Goal: Transaction & Acquisition: Book appointment/travel/reservation

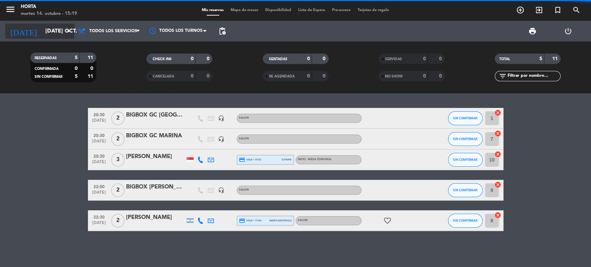
click at [54, 31] on input "[DATE] oct." at bounding box center [78, 32] width 73 height 14
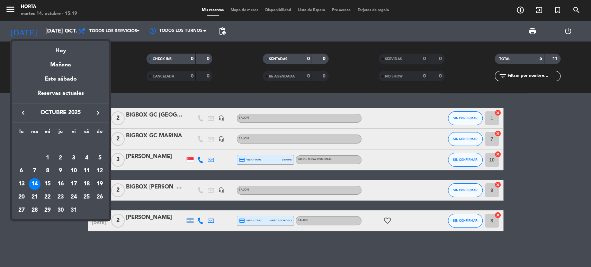
click at [99, 181] on div "19" at bounding box center [100, 184] width 12 height 12
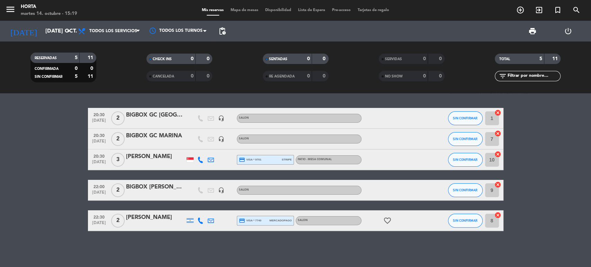
type input "dom. [DATE]"
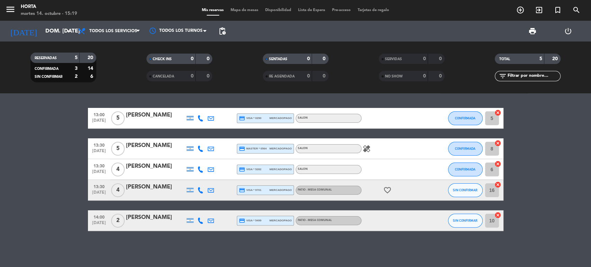
click at [244, 9] on span "Mapa de mesas" at bounding box center [244, 10] width 35 height 4
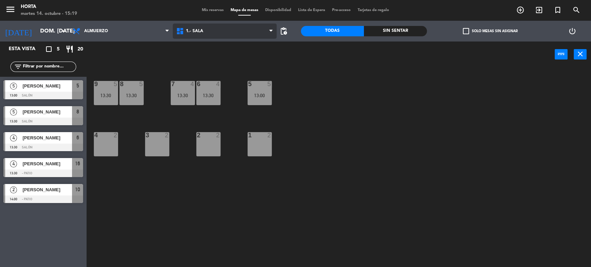
click at [202, 25] on span "1.- Sala" at bounding box center [225, 31] width 104 height 15
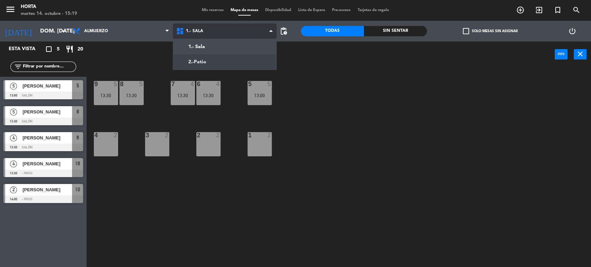
click at [198, 57] on ng-component "menu [PERSON_NAME] martes 14. octubre - 15:19 Mis reservas Mapa de mesas Dispon…" at bounding box center [295, 134] width 591 height 268
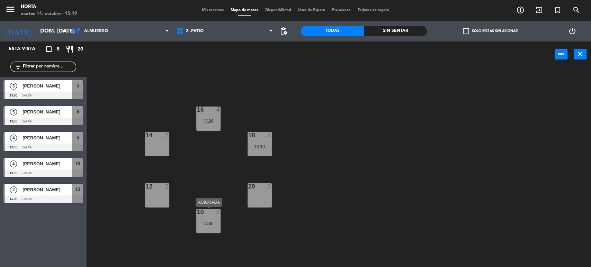
click at [205, 225] on div "14:00" at bounding box center [208, 223] width 24 height 5
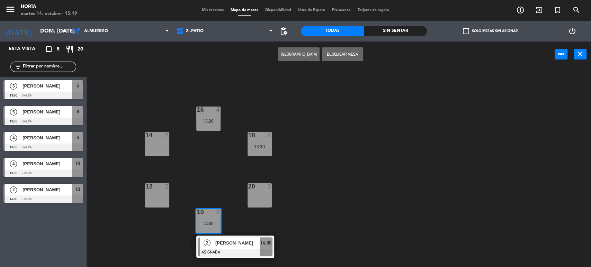
click at [206, 224] on div "14:00" at bounding box center [208, 223] width 24 height 5
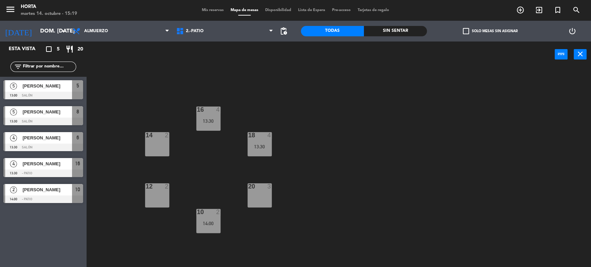
click at [264, 147] on div "13:30" at bounding box center [260, 146] width 24 height 5
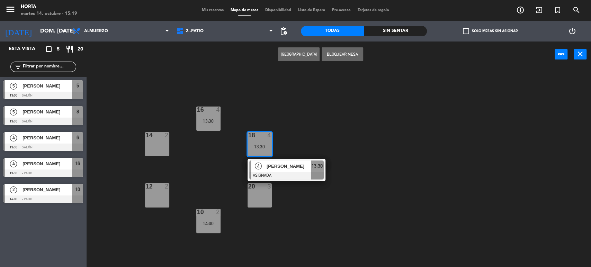
click at [267, 146] on div "13:30" at bounding box center [260, 146] width 24 height 5
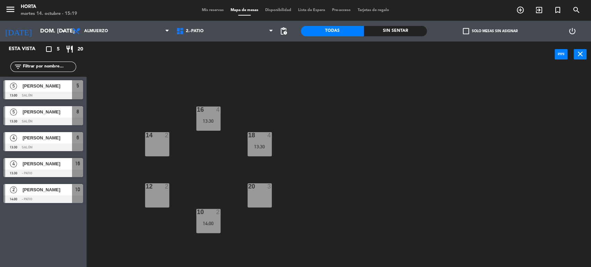
click at [208, 118] on div "16 4 13:30" at bounding box center [208, 119] width 24 height 24
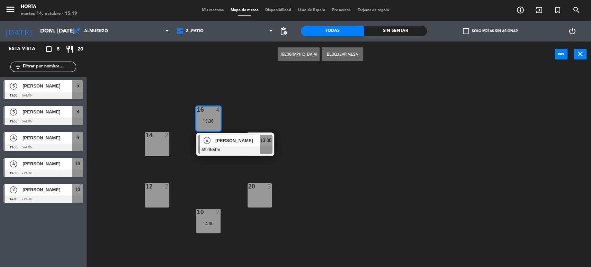
click at [212, 117] on div "16 4 13:30" at bounding box center [208, 119] width 24 height 24
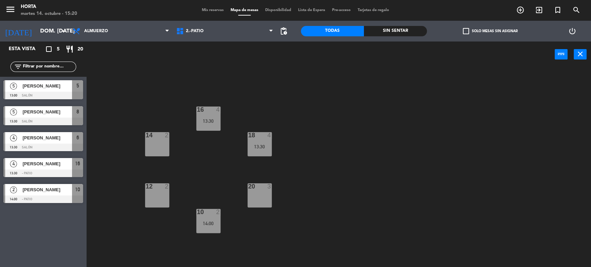
click at [202, 8] on span "Mis reservas" at bounding box center [212, 10] width 29 height 4
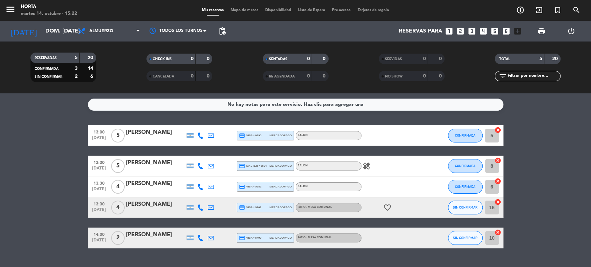
click at [362, 168] on span "healing" at bounding box center [367, 166] width 10 height 8
click at [364, 167] on icon "healing" at bounding box center [367, 166] width 8 height 8
click at [49, 38] on div "[DATE] dom. [DATE] arrow_drop_down" at bounding box center [39, 31] width 69 height 15
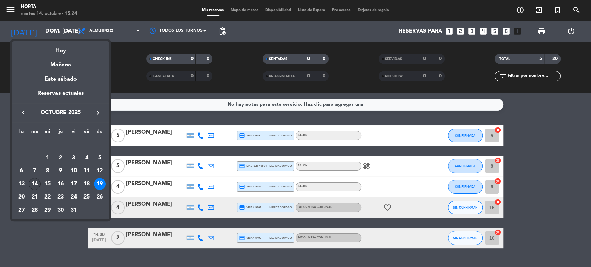
click at [36, 182] on div "14" at bounding box center [35, 184] width 12 height 12
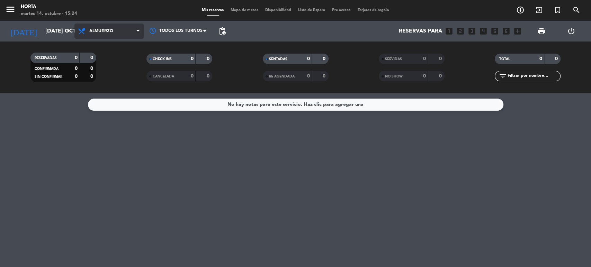
click at [106, 33] on span "Almuerzo" at bounding box center [101, 31] width 24 height 5
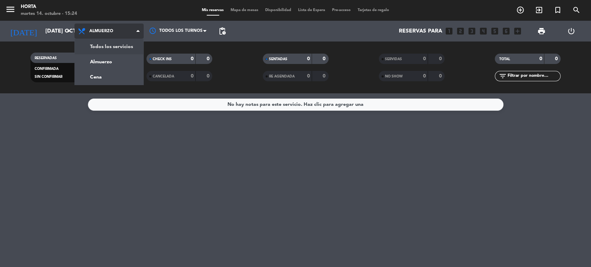
click at [106, 47] on div "menu [PERSON_NAME] martes 14. octubre - 15:24 Mis reservas Mapa de mesas Dispon…" at bounding box center [295, 47] width 591 height 94
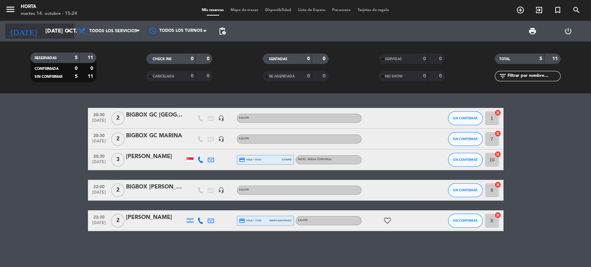
click at [56, 37] on input "[DATE] oct." at bounding box center [78, 32] width 73 height 14
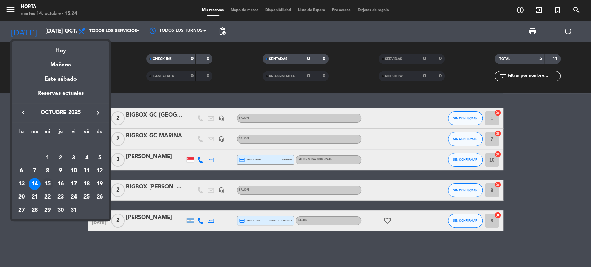
click at [45, 185] on div "15" at bounding box center [48, 184] width 12 height 12
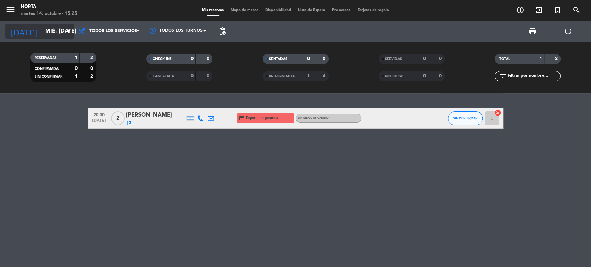
click at [42, 36] on input "mié. [DATE]" at bounding box center [78, 32] width 73 height 14
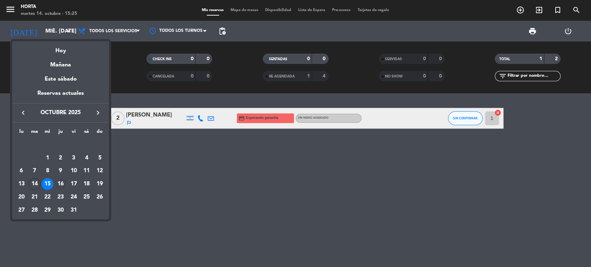
click at [61, 182] on div "16" at bounding box center [61, 184] width 12 height 12
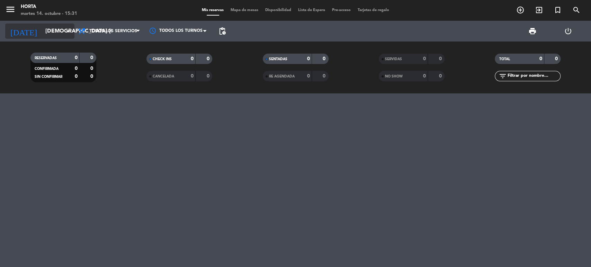
click at [42, 27] on input "[DEMOGRAPHIC_DATA] [DATE]" at bounding box center [78, 32] width 73 height 14
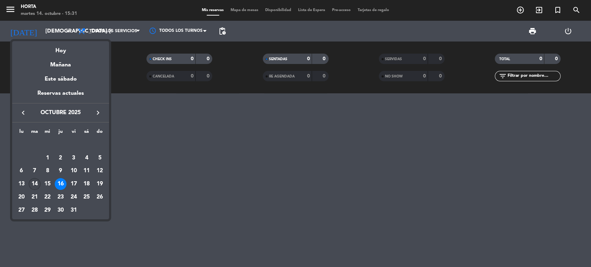
click at [31, 184] on div "14" at bounding box center [35, 184] width 12 height 12
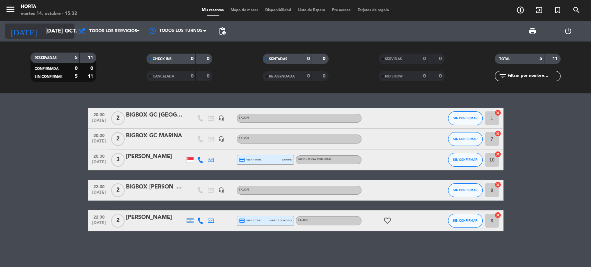
click at [45, 29] on input "[DATE] oct." at bounding box center [78, 32] width 73 height 14
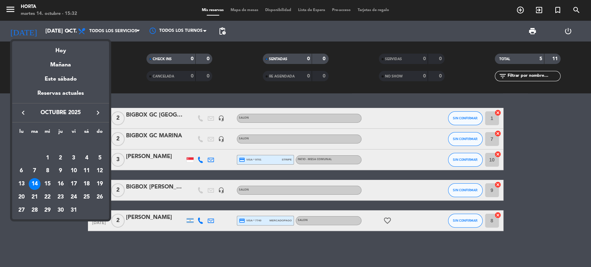
click at [71, 183] on div "17" at bounding box center [74, 184] width 12 height 12
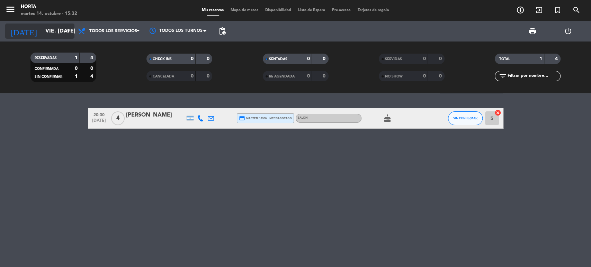
click at [54, 30] on input "vie. [DATE]" at bounding box center [78, 32] width 73 height 14
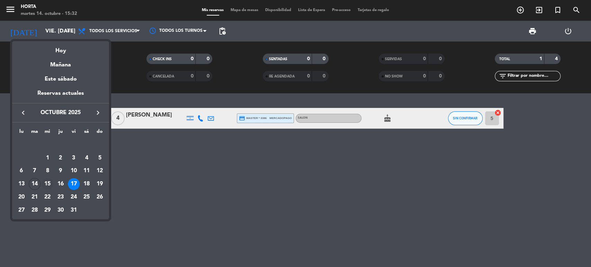
click at [53, 181] on td "15" at bounding box center [47, 184] width 13 height 13
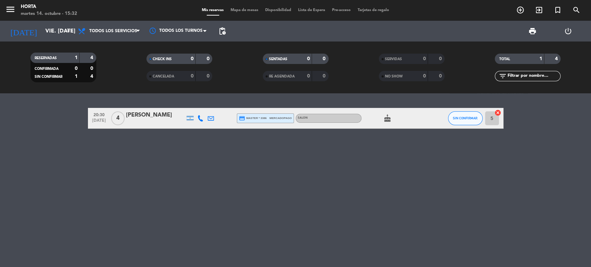
type input "mié. [DATE]"
click at [518, 9] on icon "add_circle_outline" at bounding box center [520, 10] width 8 height 8
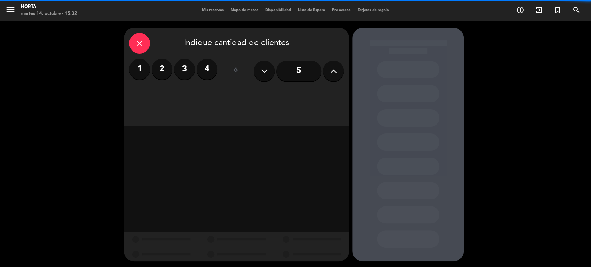
click at [153, 62] on div "1 2 3 4" at bounding box center [173, 69] width 88 height 21
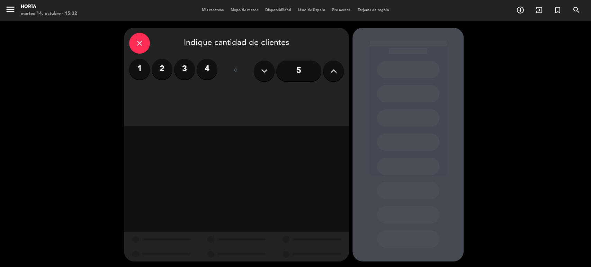
click at [165, 66] on label "2" at bounding box center [162, 69] width 21 height 21
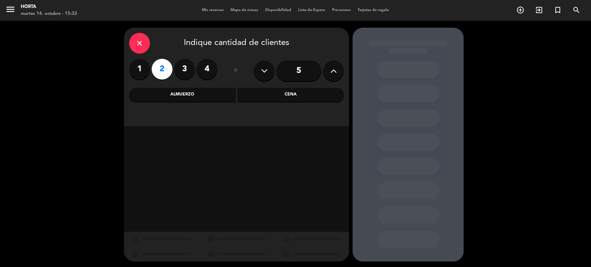
click at [312, 95] on div "Cena" at bounding box center [291, 95] width 107 height 14
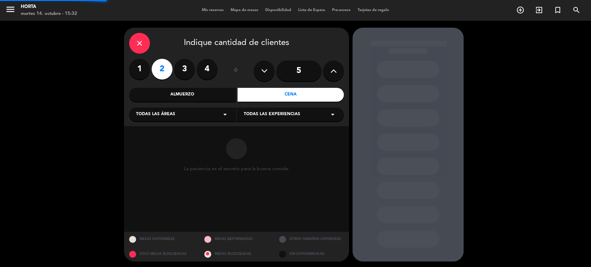
click at [275, 115] on span "Todas las experiencias" at bounding box center [272, 114] width 56 height 7
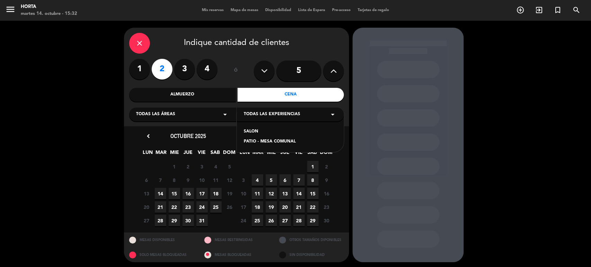
click at [249, 132] on div "SALON" at bounding box center [290, 131] width 93 height 7
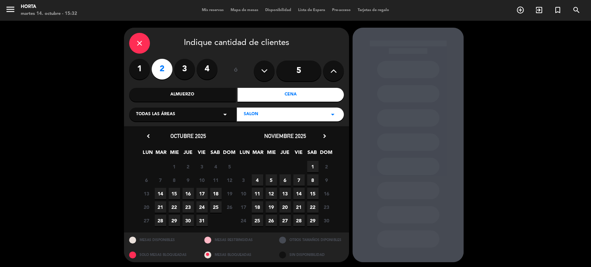
click at [175, 196] on span "15" at bounding box center [174, 193] width 11 height 11
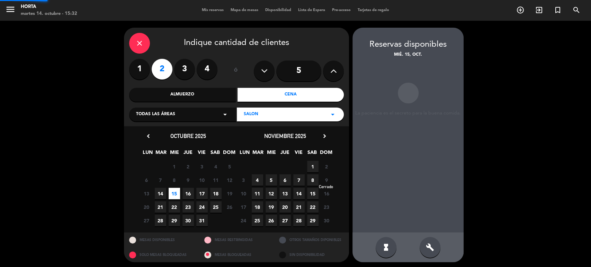
scroll to position [1, 0]
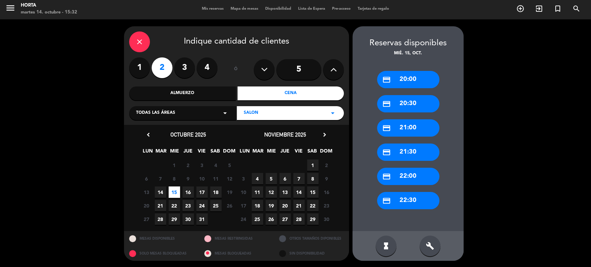
click at [410, 103] on div "credit_card 20:30" at bounding box center [408, 103] width 62 height 17
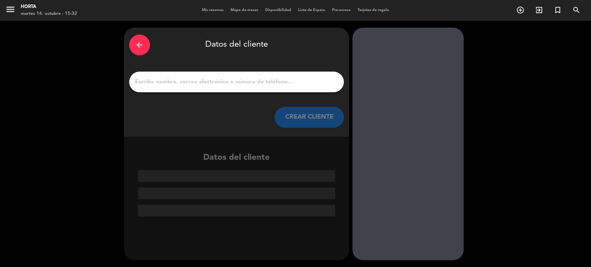
scroll to position [0, 0]
click at [236, 77] on input "1" at bounding box center [236, 82] width 204 height 10
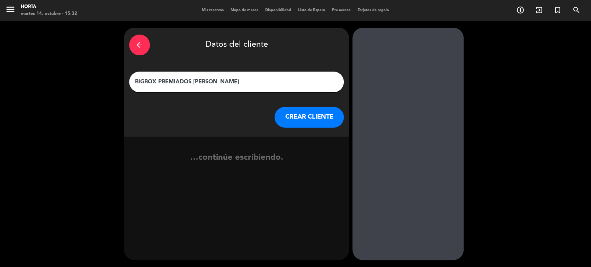
type input "BIGBOX PREMIADOS [PERSON_NAME]"
click at [306, 116] on button "CREAR CLIENTE" at bounding box center [309, 117] width 69 height 21
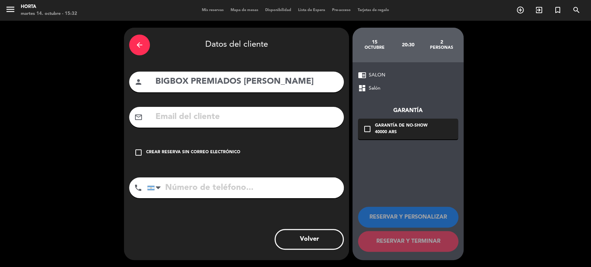
click at [197, 150] on div "Crear reserva sin correo electrónico" at bounding box center [193, 152] width 94 height 7
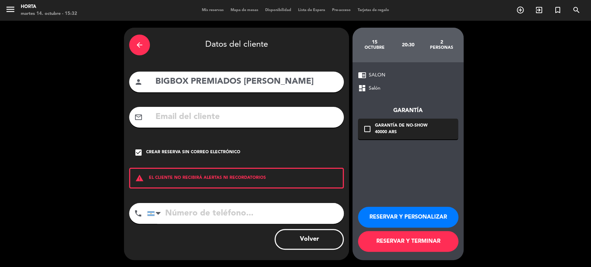
click at [446, 237] on button "RESERVAR Y TERMINAR" at bounding box center [408, 241] width 100 height 21
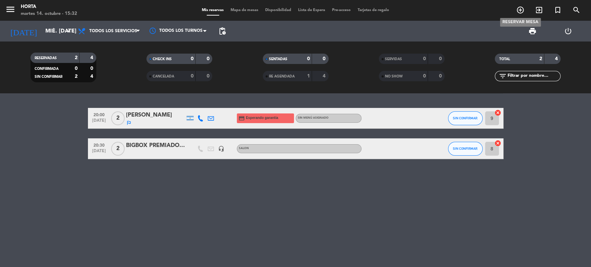
click at [522, 11] on icon "add_circle_outline" at bounding box center [520, 10] width 8 height 8
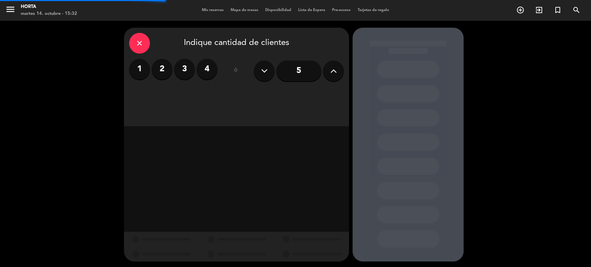
click at [163, 68] on label "2" at bounding box center [162, 69] width 21 height 21
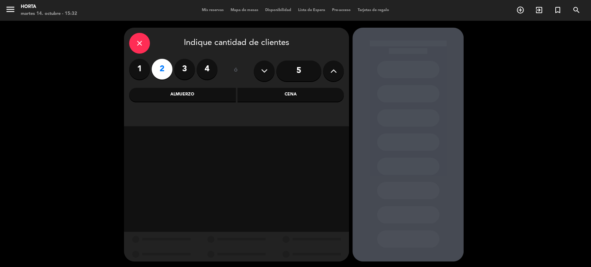
click at [302, 94] on div "Cena" at bounding box center [291, 95] width 107 height 14
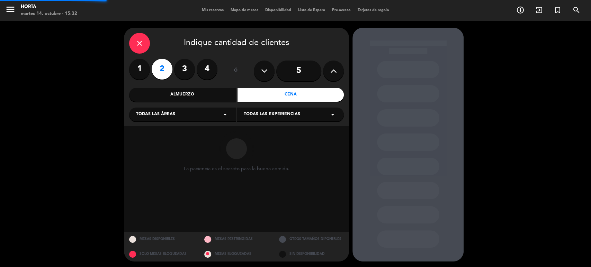
click at [266, 116] on span "Todas las experiencias" at bounding box center [272, 114] width 56 height 7
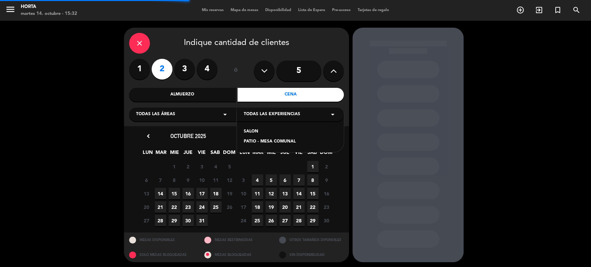
click at [260, 127] on div "[GEOGRAPHIC_DATA]" at bounding box center [290, 132] width 107 height 39
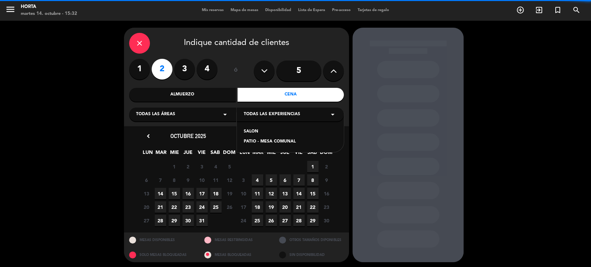
click at [260, 129] on div "SALON" at bounding box center [290, 131] width 93 height 7
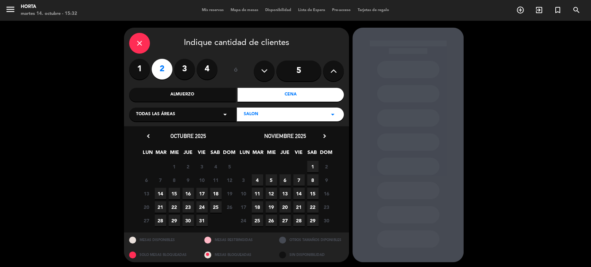
click at [175, 196] on span "15" at bounding box center [174, 193] width 11 height 11
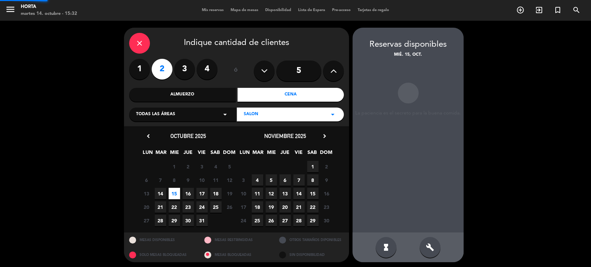
scroll to position [1, 0]
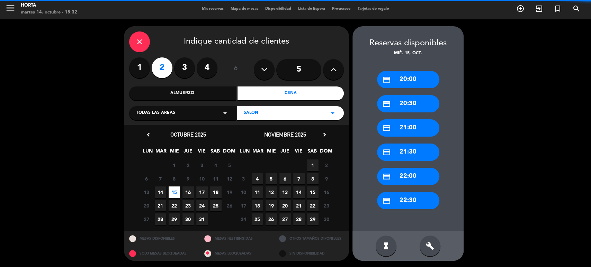
click at [402, 96] on div "credit_card 20:30" at bounding box center [408, 103] width 62 height 17
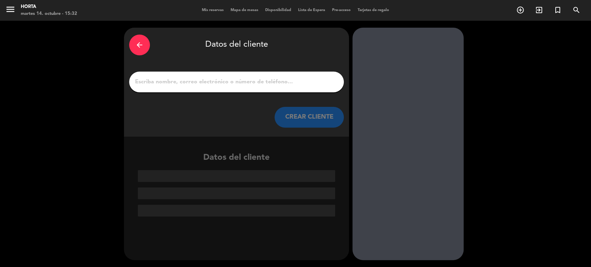
scroll to position [0, 0]
click at [239, 86] on input "1" at bounding box center [236, 82] width 204 height 10
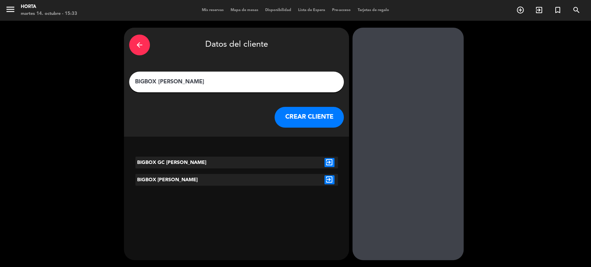
type input "BIGBOX [PERSON_NAME]"
click at [319, 112] on button "CREAR CLIENTE" at bounding box center [309, 117] width 69 height 21
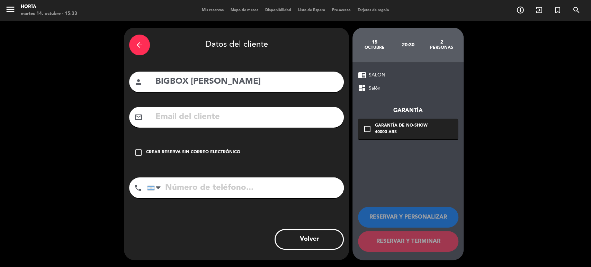
click at [214, 152] on div "Crear reserva sin correo electrónico" at bounding box center [193, 152] width 94 height 7
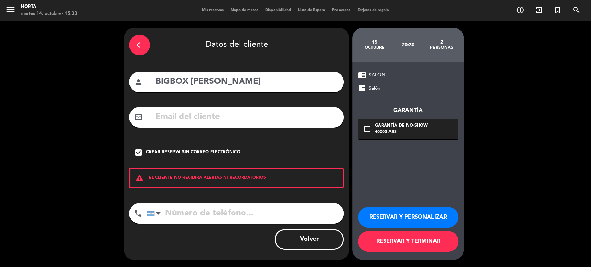
drag, startPoint x: 391, startPoint y: 246, endPoint x: 380, endPoint y: 182, distance: 65.1
click at [391, 247] on button "RESERVAR Y TERMINAR" at bounding box center [408, 241] width 100 height 21
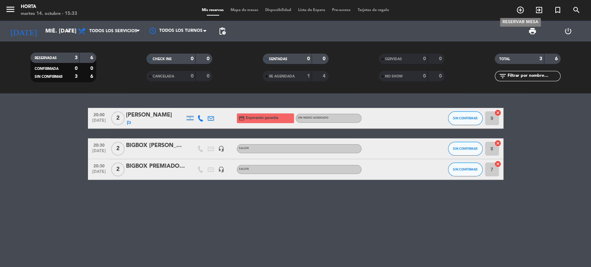
click at [518, 8] on icon "add_circle_outline" at bounding box center [520, 10] width 8 height 8
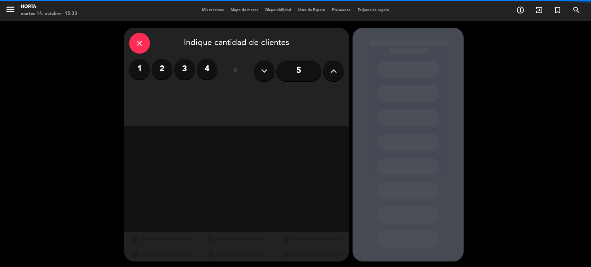
click at [161, 73] on label "2" at bounding box center [162, 69] width 21 height 21
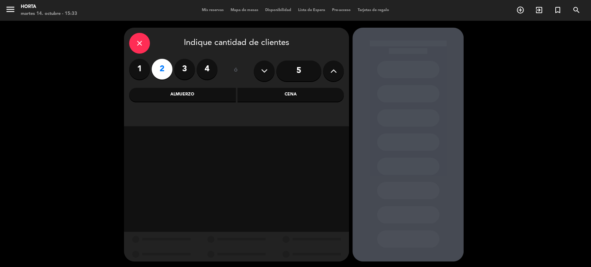
click at [286, 91] on div "Cena" at bounding box center [291, 95] width 107 height 14
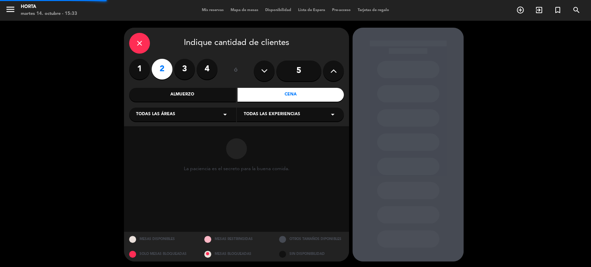
click at [281, 115] on span "Todas las experiencias" at bounding box center [272, 114] width 56 height 7
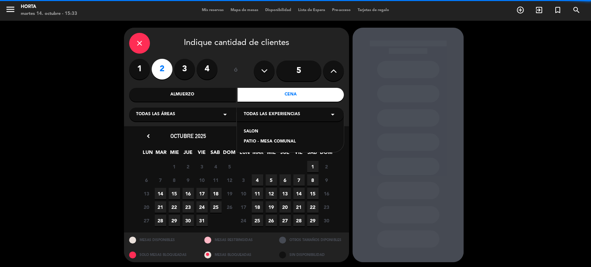
click at [255, 133] on div "SALON" at bounding box center [290, 131] width 93 height 7
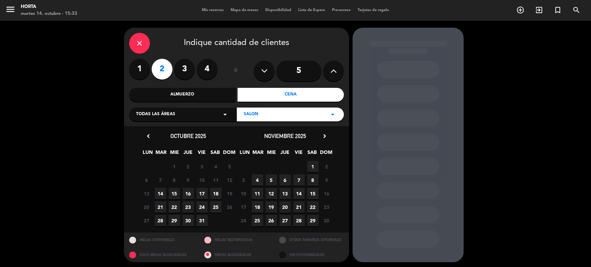
click at [188, 196] on span "16" at bounding box center [188, 193] width 11 height 11
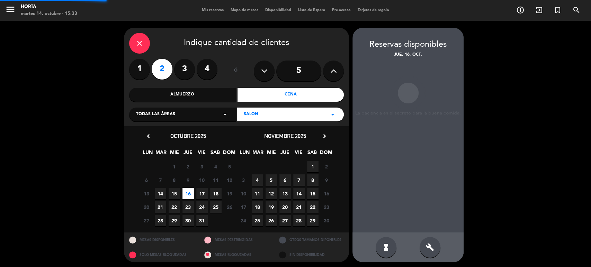
scroll to position [1, 0]
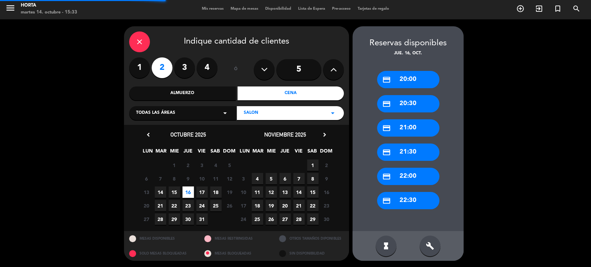
click at [177, 196] on span "15" at bounding box center [174, 192] width 11 height 11
click at [405, 178] on div "credit_card 22:00" at bounding box center [408, 176] width 62 height 17
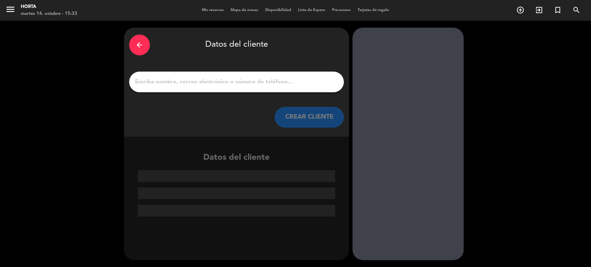
scroll to position [0, 0]
click at [166, 85] on input "1" at bounding box center [236, 82] width 204 height 10
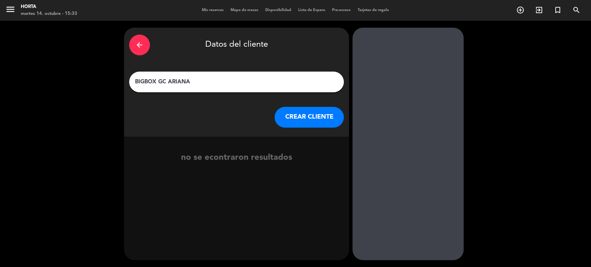
type input "BIGBOX GC ARIANA"
click at [332, 130] on div "arrow_back Datos del cliente BIGBOX GC [PERSON_NAME] CLIENTE" at bounding box center [236, 82] width 225 height 109
click at [331, 123] on button "CREAR CLIENTE" at bounding box center [309, 117] width 69 height 21
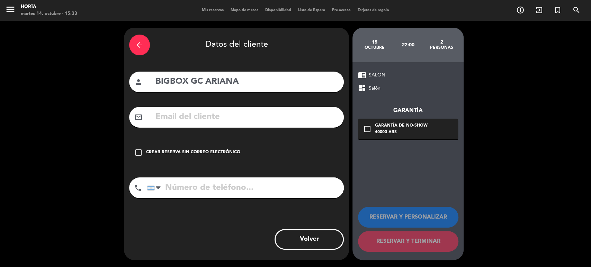
click at [231, 153] on div "Crear reserva sin correo electrónico" at bounding box center [193, 152] width 94 height 7
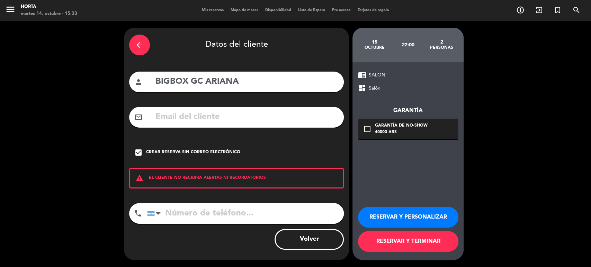
click at [436, 238] on button "RESERVAR Y TERMINAR" at bounding box center [408, 241] width 100 height 21
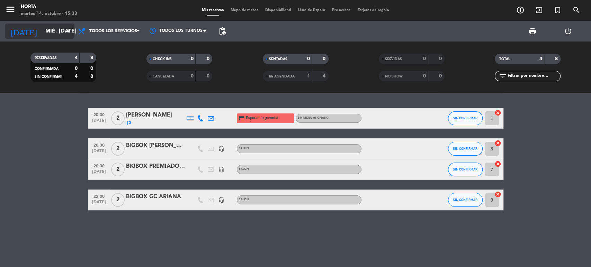
click at [42, 30] on input "mié. [DATE]" at bounding box center [78, 32] width 73 height 14
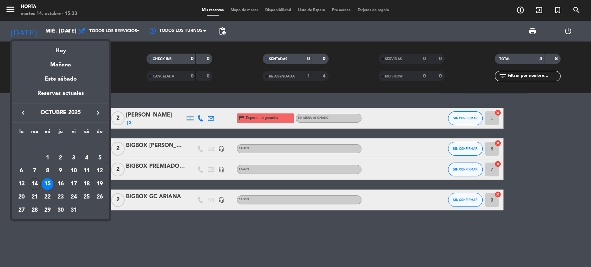
click at [61, 184] on div "16" at bounding box center [61, 184] width 12 height 12
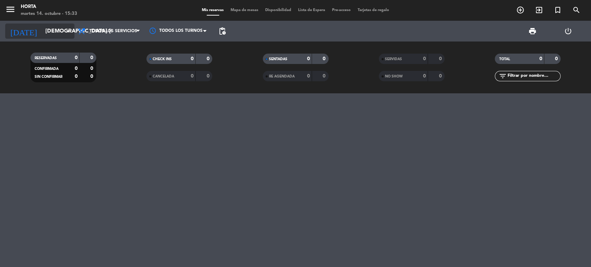
click at [58, 34] on input "[DEMOGRAPHIC_DATA] [DATE]" at bounding box center [78, 32] width 73 height 14
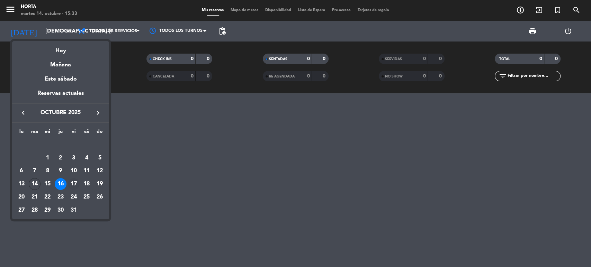
click at [74, 184] on div "17" at bounding box center [74, 184] width 12 height 12
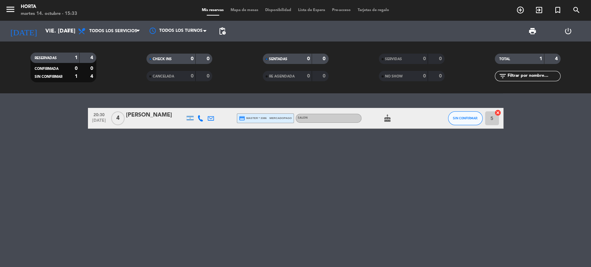
click at [383, 117] on icon "cake" at bounding box center [387, 118] width 8 height 8
click at [385, 116] on icon "cake" at bounding box center [387, 118] width 8 height 8
click at [63, 30] on input "vie. [DATE]" at bounding box center [78, 32] width 73 height 14
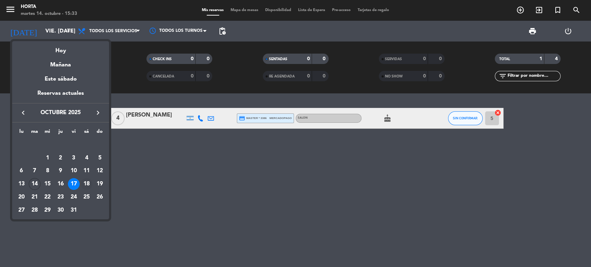
click at [83, 186] on div "18" at bounding box center [87, 184] width 12 height 12
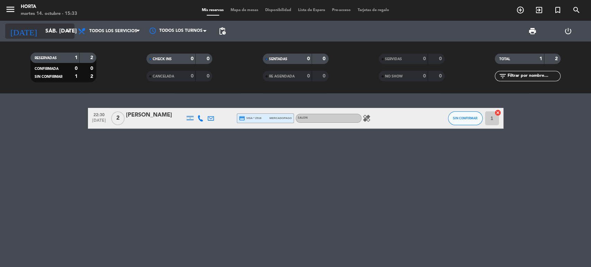
click at [56, 27] on input "sáb. [DATE]" at bounding box center [78, 32] width 73 height 14
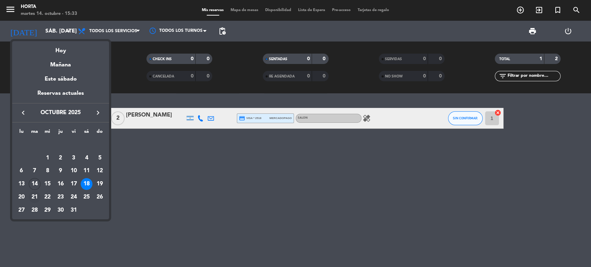
click at [33, 199] on div "21" at bounding box center [35, 198] width 12 height 12
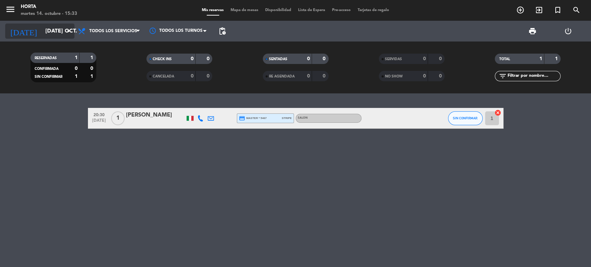
click at [42, 34] on input "[DATE] oct." at bounding box center [78, 32] width 73 height 14
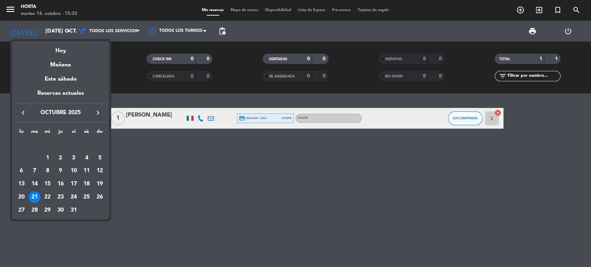
click at [49, 198] on div "22" at bounding box center [48, 198] width 12 height 12
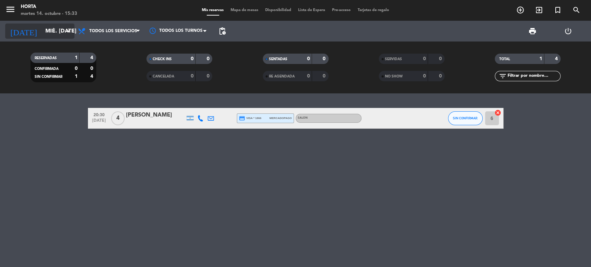
click at [58, 29] on input "mié. [DATE]" at bounding box center [78, 32] width 73 height 14
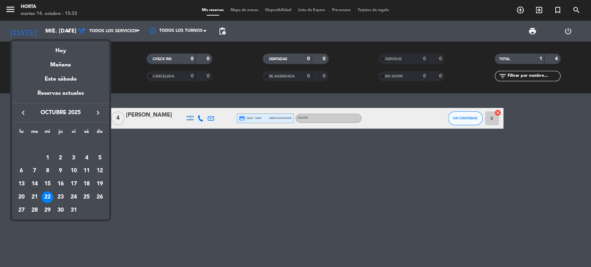
click at [61, 195] on div "23" at bounding box center [61, 198] width 12 height 12
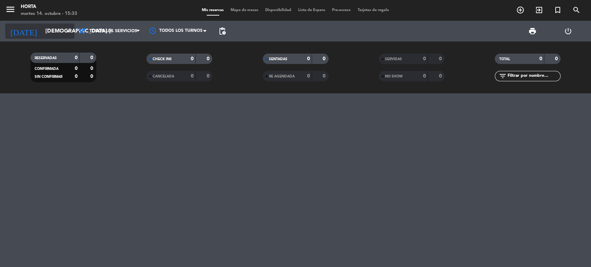
click at [65, 25] on input "[DEMOGRAPHIC_DATA] [DATE]" at bounding box center [78, 32] width 73 height 14
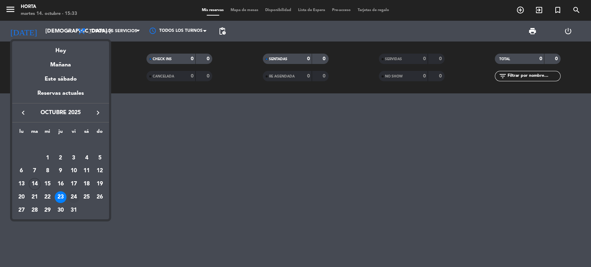
click at [72, 198] on div "24" at bounding box center [74, 198] width 12 height 12
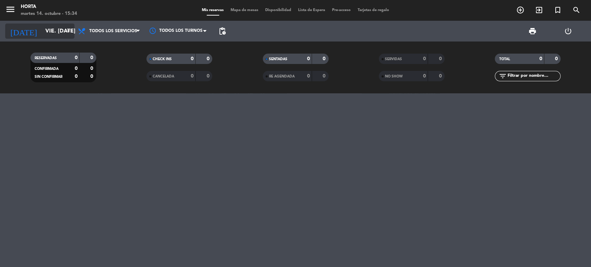
click at [56, 28] on input "vie. [DATE]" at bounding box center [78, 32] width 73 height 14
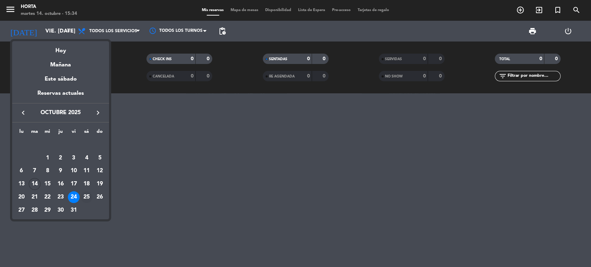
click at [89, 199] on div "25" at bounding box center [87, 198] width 12 height 12
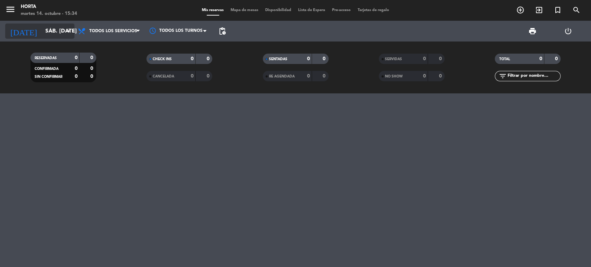
click at [45, 32] on input "sáb. [DATE]" at bounding box center [78, 32] width 73 height 14
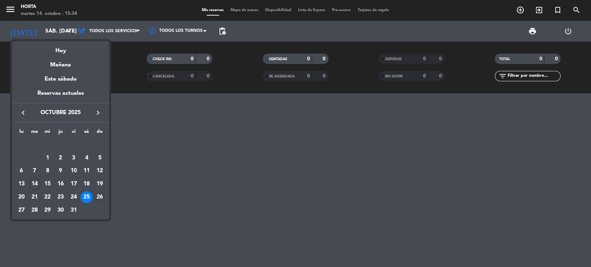
click at [95, 195] on div "26" at bounding box center [100, 198] width 12 height 12
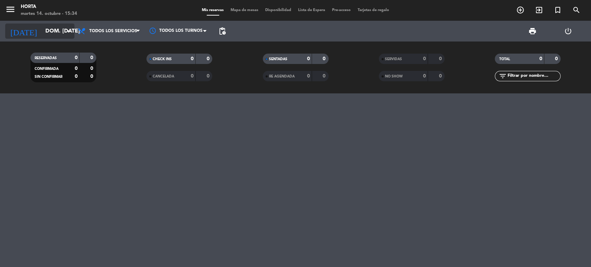
click at [42, 33] on input "dom. [DATE]" at bounding box center [78, 32] width 73 height 14
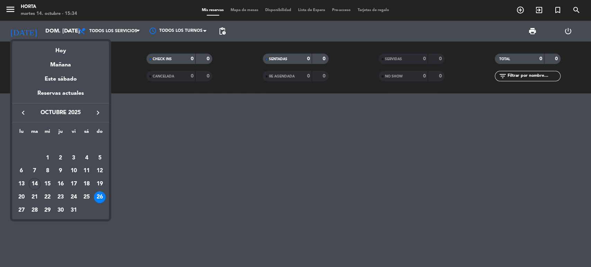
drag, startPoint x: 101, startPoint y: 185, endPoint x: 127, endPoint y: 187, distance: 26.4
click at [101, 185] on div "19" at bounding box center [100, 184] width 12 height 12
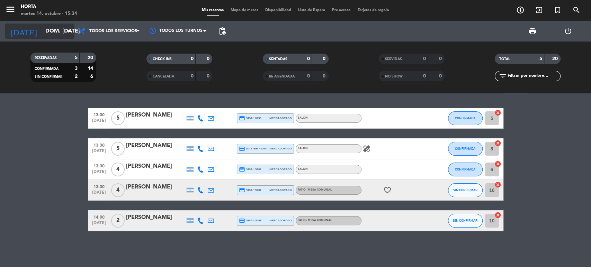
click at [52, 27] on input "dom. [DATE]" at bounding box center [78, 32] width 73 height 14
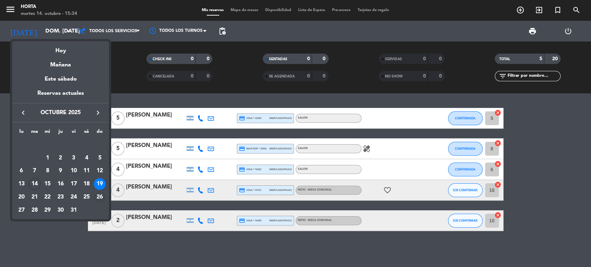
click at [97, 196] on div "26" at bounding box center [100, 198] width 12 height 12
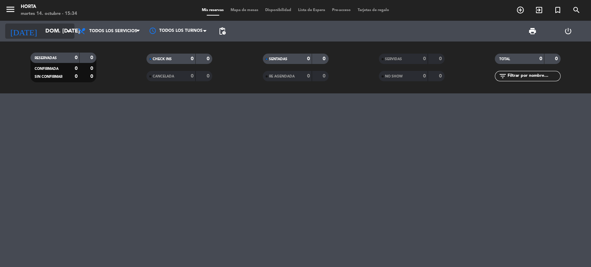
click at [42, 33] on input "dom. [DATE]" at bounding box center [78, 32] width 73 height 14
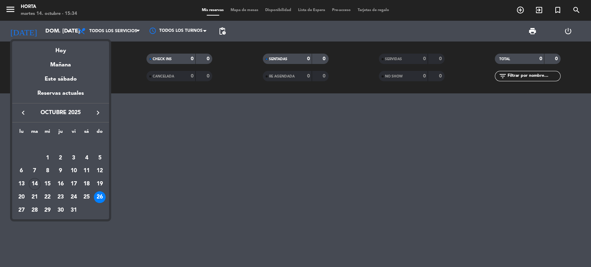
click at [96, 113] on icon "keyboard_arrow_right" at bounding box center [98, 113] width 8 height 8
click at [97, 146] on div "2" at bounding box center [100, 145] width 12 height 12
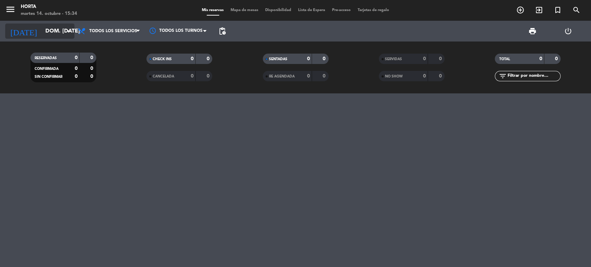
click at [57, 38] on div "[DATE] dom. [DATE] arrow_drop_down" at bounding box center [39, 31] width 69 height 15
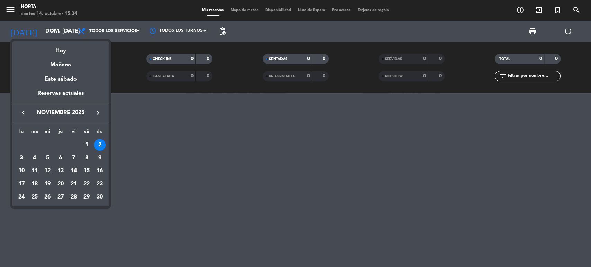
click at [25, 112] on icon "keyboard_arrow_left" at bounding box center [23, 113] width 8 height 8
click at [32, 187] on div "14" at bounding box center [35, 184] width 12 height 12
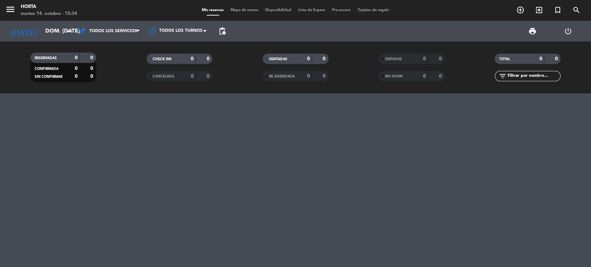
type input "[DATE] oct."
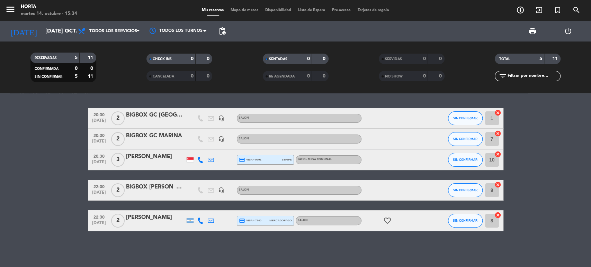
click at [44, 160] on bookings-row "20:30 [DATE] 2 BIGBOX GC [PERSON_NAME] headset_mic SALON SIN CONFIRMAR 1 cancel…" at bounding box center [295, 169] width 591 height 123
click at [42, 28] on input "[DATE] oct." at bounding box center [78, 32] width 73 height 14
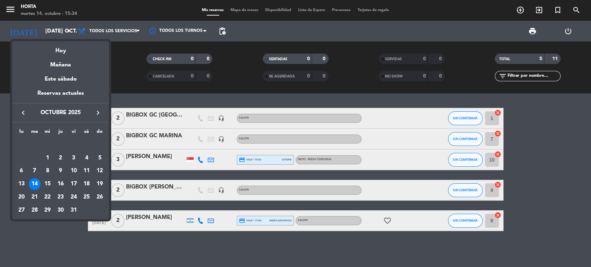
click at [96, 113] on icon "keyboard_arrow_right" at bounding box center [98, 113] width 8 height 8
click at [86, 231] on div at bounding box center [295, 133] width 591 height 267
